Goal: Task Accomplishment & Management: Use online tool/utility

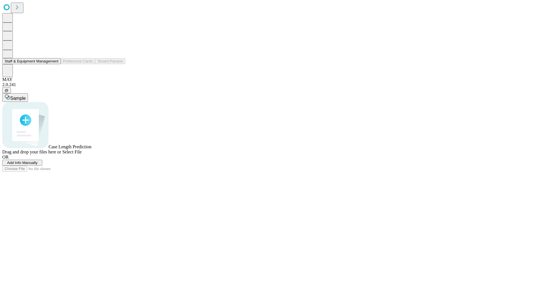
click at [54, 64] on button "Staff & Equipment Management" at bounding box center [31, 61] width 58 height 6
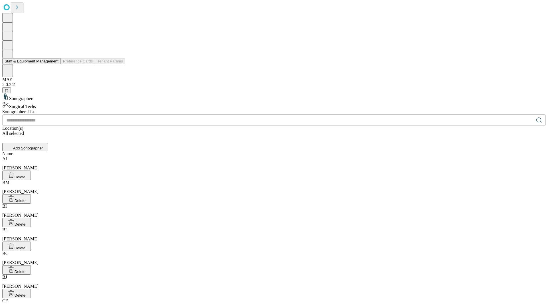
click at [54, 64] on button "Staff & Equipment Management" at bounding box center [31, 61] width 58 height 6
